Goal: Check status

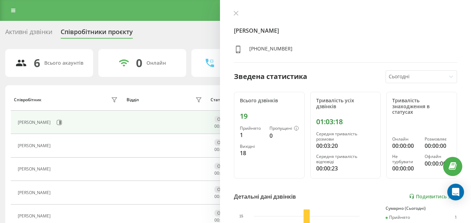
click at [303, 18] on div "[PERSON_NAME] [PHONE_NUMBER]" at bounding box center [345, 36] width 223 height 52
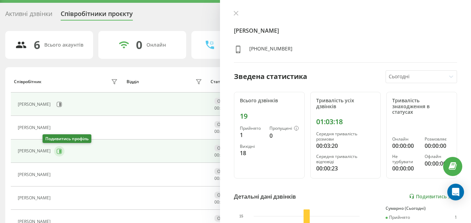
scroll to position [35, 0]
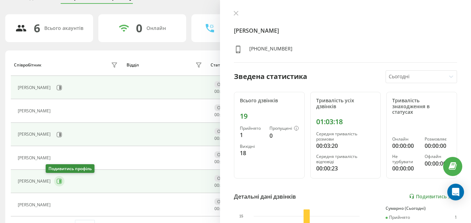
click at [56, 181] on icon at bounding box center [59, 182] width 6 height 6
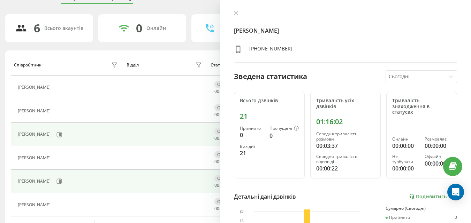
scroll to position [54, 0]
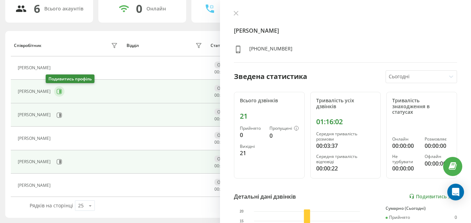
click at [54, 95] on button at bounding box center [59, 91] width 10 height 10
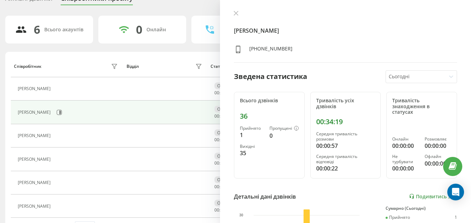
scroll to position [54, 0]
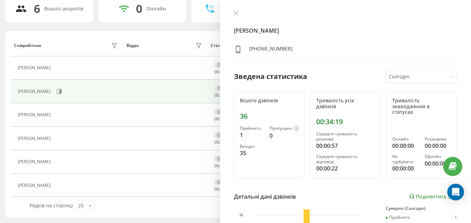
click at [335, 44] on div "[PERSON_NAME] [PHONE_NUMBER]" at bounding box center [345, 36] width 223 height 52
click at [242, 17] on div at bounding box center [345, 13] width 223 height 7
click at [239, 16] on button at bounding box center [236, 13] width 9 height 7
